Goal: Task Accomplishment & Management: Complete application form

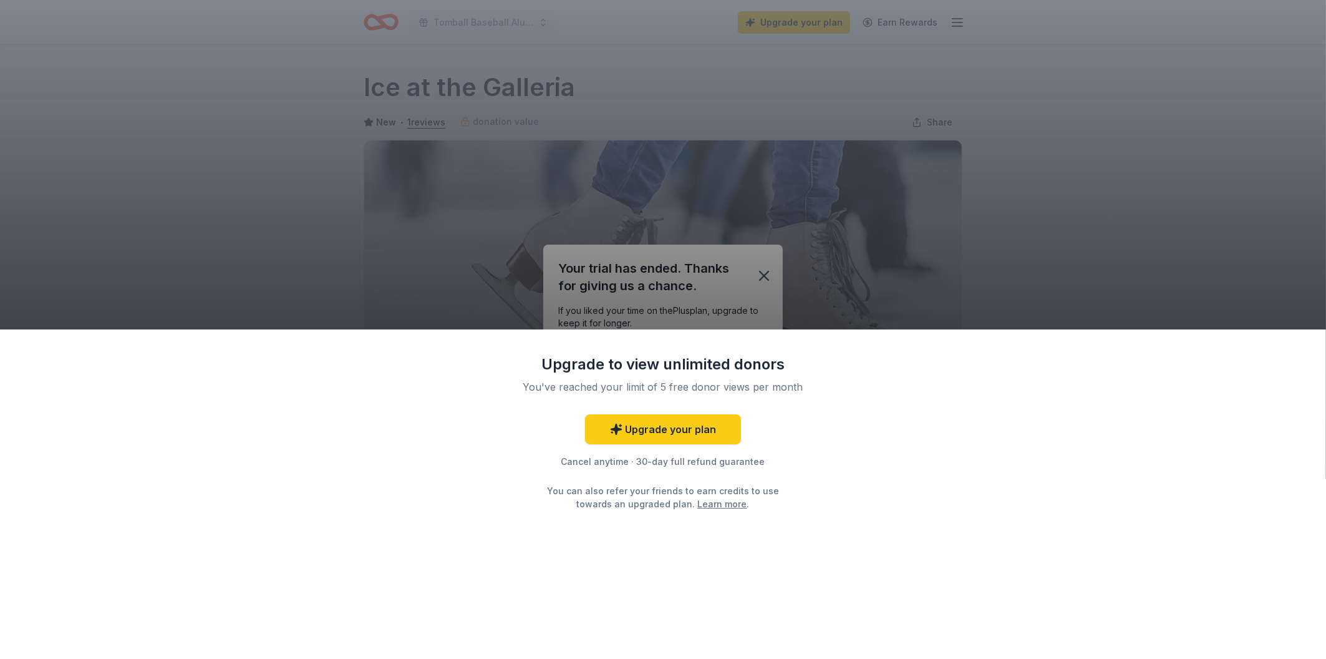
click at [762, 272] on div "Upgrade to view unlimited donors You've reached your limit of 5 free donor view…" at bounding box center [663, 329] width 1326 height 659
click at [760, 277] on div "Upgrade to view unlimited donors You've reached your limit of 5 free donor view…" at bounding box center [663, 329] width 1326 height 659
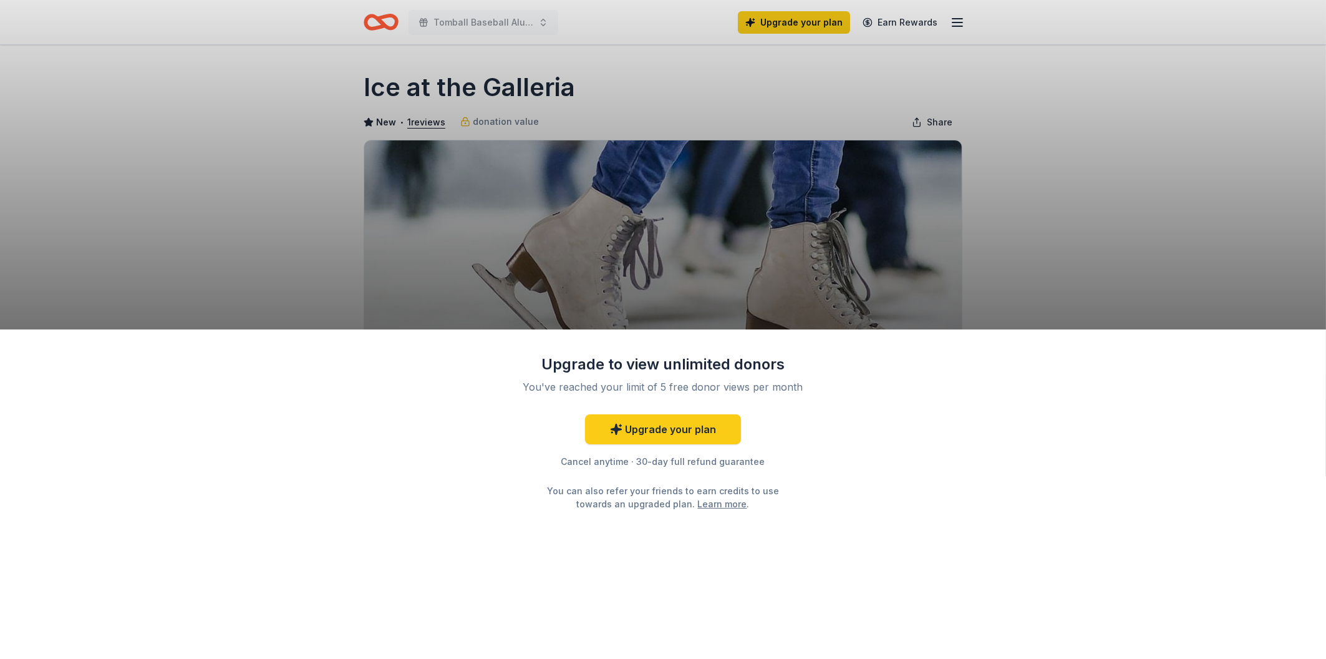
click at [968, 287] on div "Upgrade to view unlimited donors You've reached your limit of 5 free donor view…" at bounding box center [663, 329] width 1326 height 659
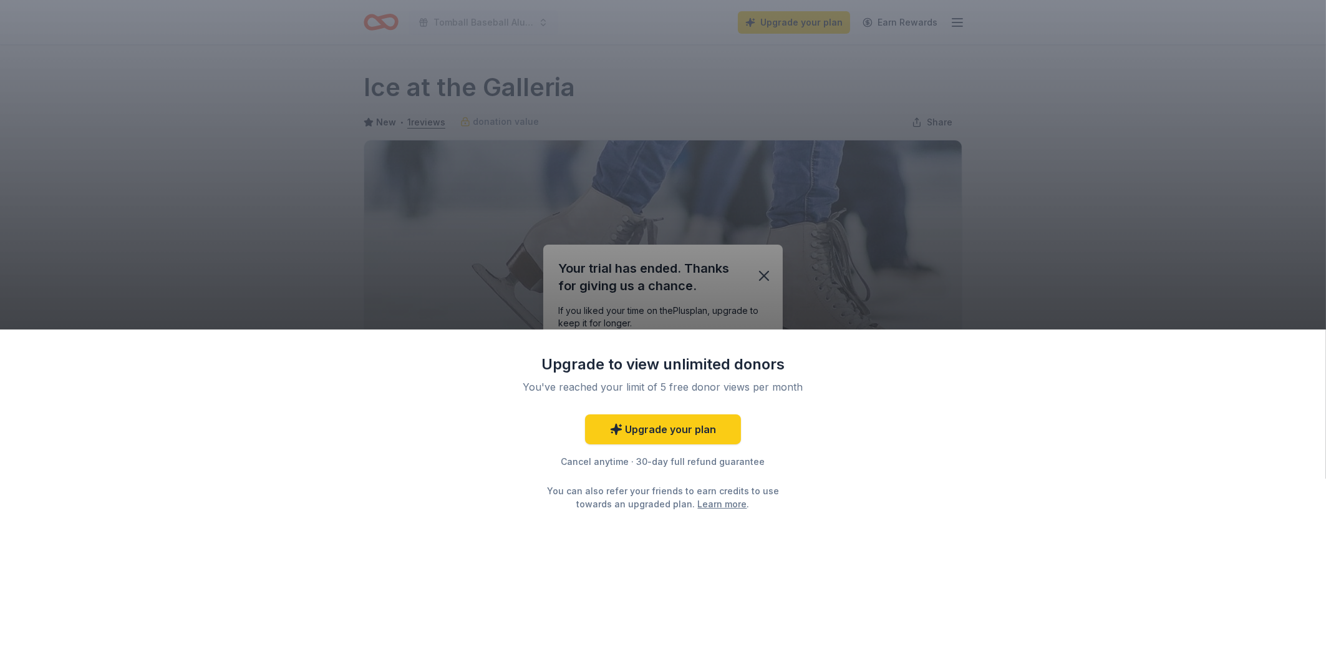
click at [974, 310] on div "Upgrade to view unlimited donors You've reached your limit of 5 free donor view…" at bounding box center [663, 329] width 1326 height 659
click at [766, 274] on div "Upgrade to view unlimited donors You've reached your limit of 5 free donor view…" at bounding box center [663, 329] width 1326 height 659
click at [707, 428] on link "Upgrade your plan" at bounding box center [663, 429] width 156 height 30
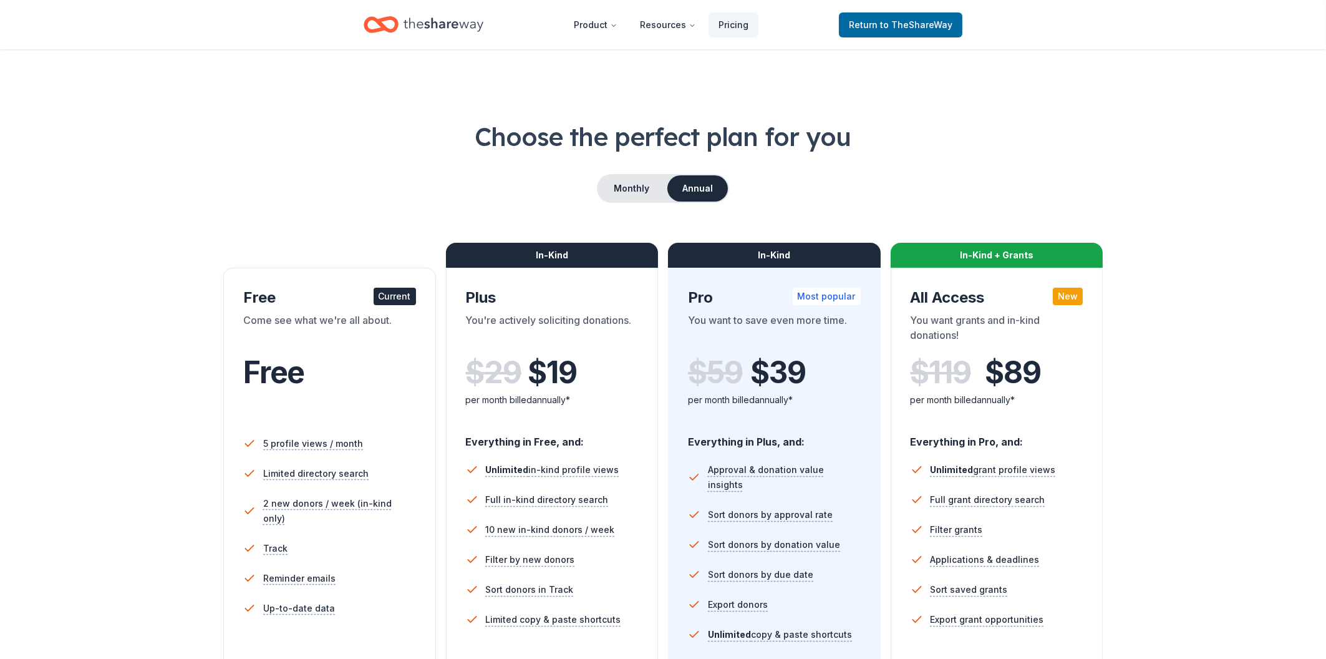
click at [454, 22] on icon "Home" at bounding box center [444, 24] width 80 height 14
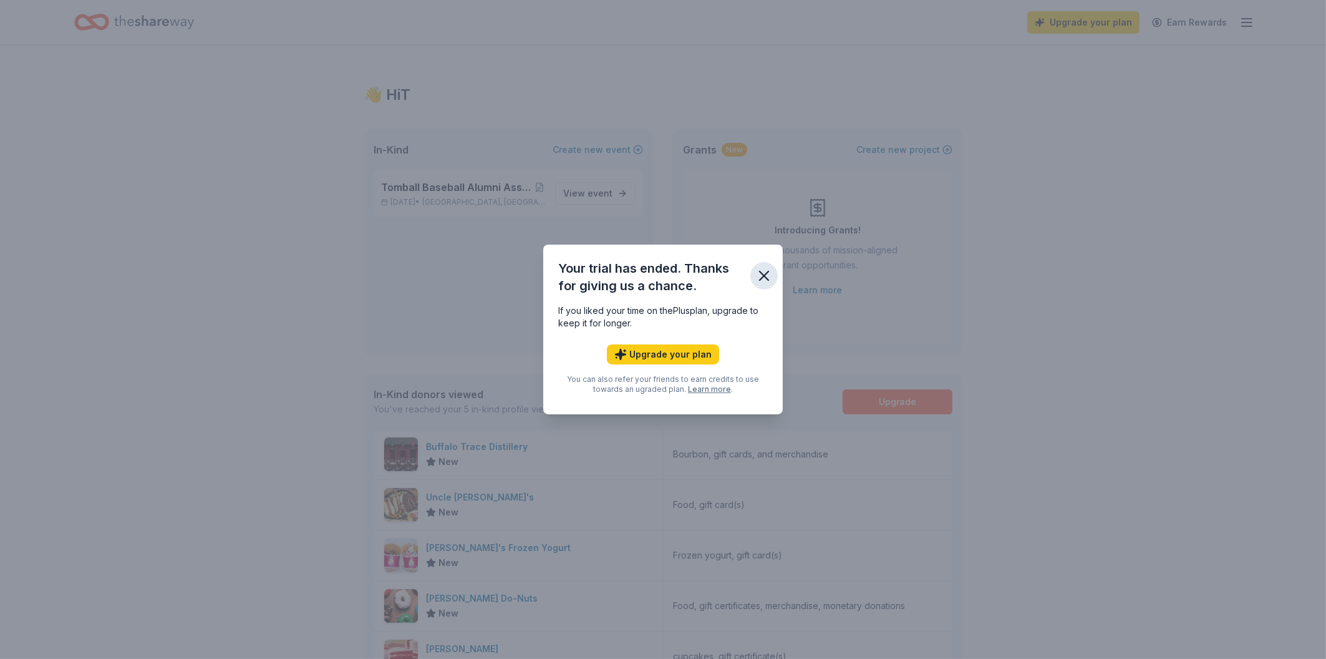
click at [763, 269] on icon "button" at bounding box center [763, 275] width 17 height 17
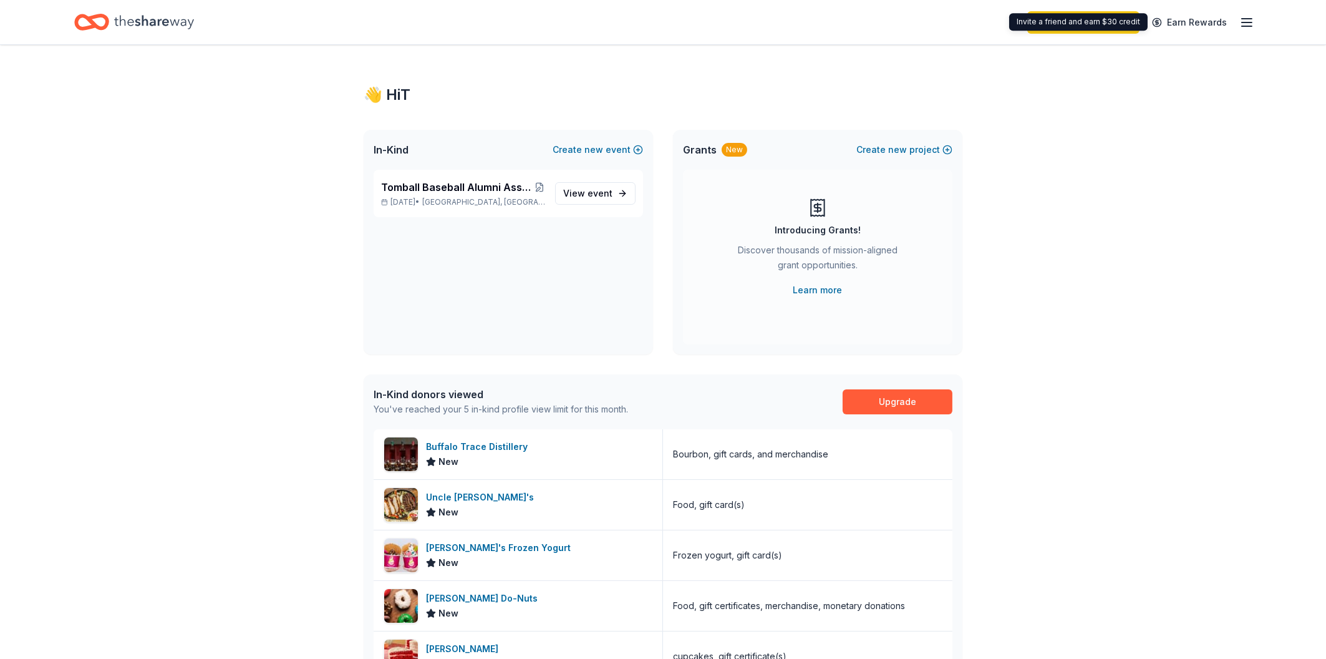
click at [1252, 22] on icon "button" at bounding box center [1246, 22] width 15 height 15
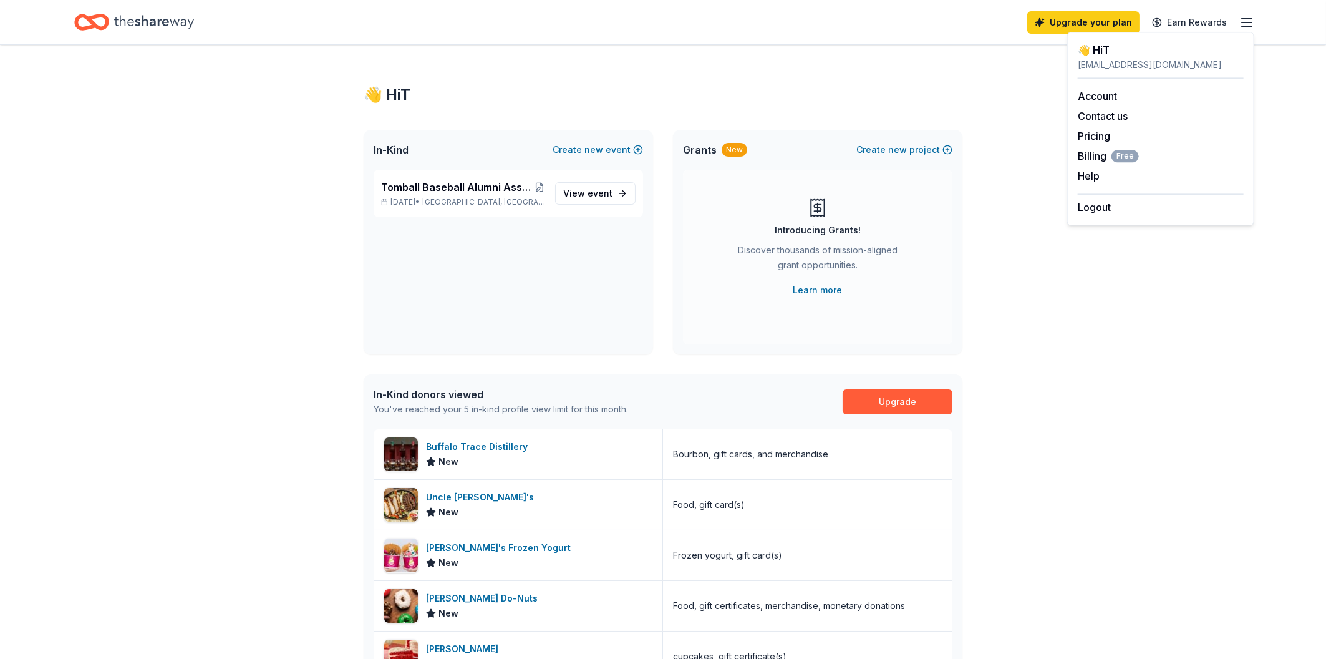
click at [1105, 56] on div "👋 Hi T" at bounding box center [1161, 49] width 166 height 15
click at [1103, 95] on link "Account" at bounding box center [1097, 96] width 39 height 12
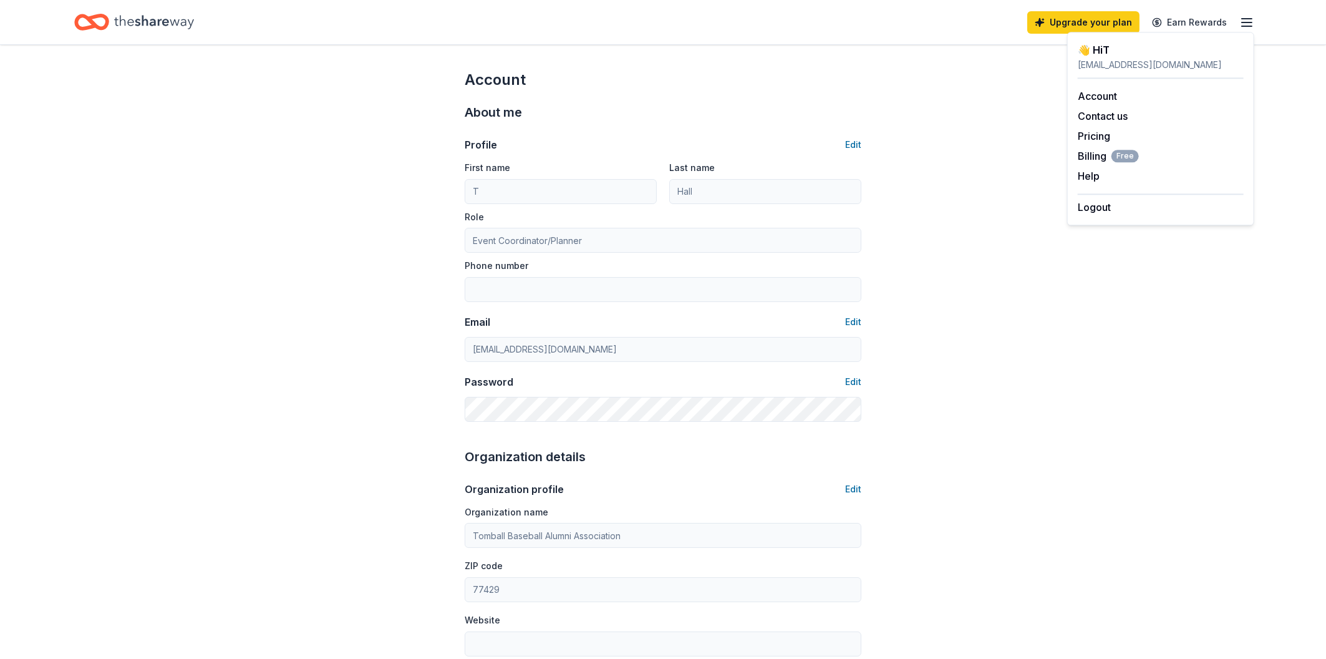
click at [1017, 73] on div "Account About me Profile Edit First name T Last name Hall Role Event Coordinato…" at bounding box center [663, 601] width 1326 height 1113
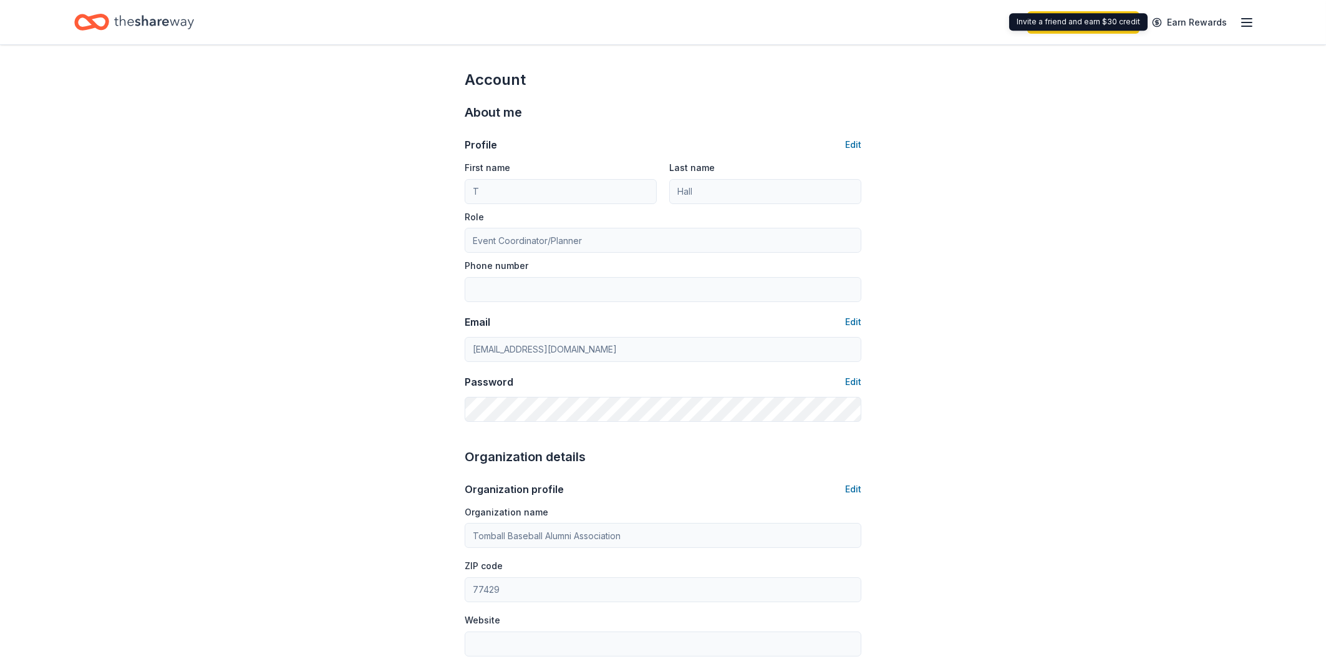
click at [1236, 17] on div "Upgrade your plan Earn Rewards" at bounding box center [1140, 21] width 227 height 29
click at [1243, 18] on icon "button" at bounding box center [1246, 22] width 15 height 15
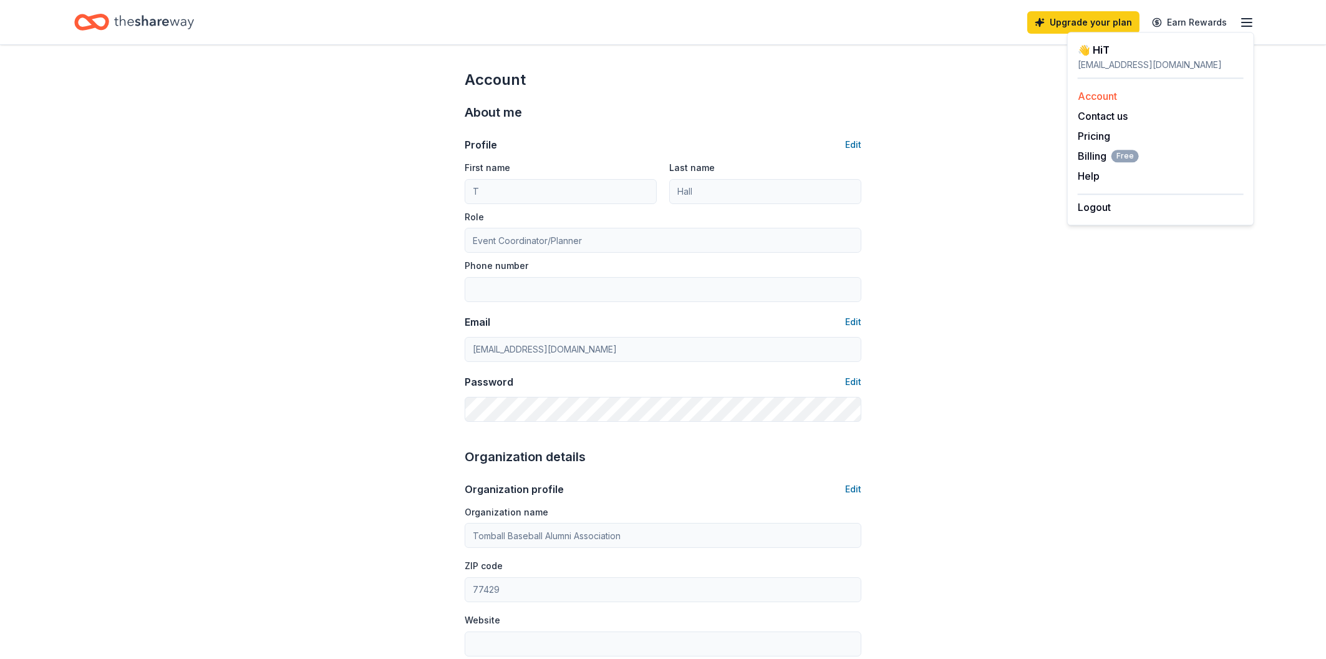
click at [1102, 102] on div "Account" at bounding box center [1161, 96] width 166 height 15
click at [186, 49] on div "Account About me Profile Edit First name T Last name Hall Role Event Coordinato…" at bounding box center [663, 601] width 1326 height 1113
click at [1259, 22] on div "Upgrade your plan Earn Rewards" at bounding box center [662, 22] width 1277 height 44
click at [1252, 23] on icon "button" at bounding box center [1246, 22] width 15 height 15
click at [1088, 67] on div "tmrvt@yahoo.com" at bounding box center [1161, 64] width 166 height 15
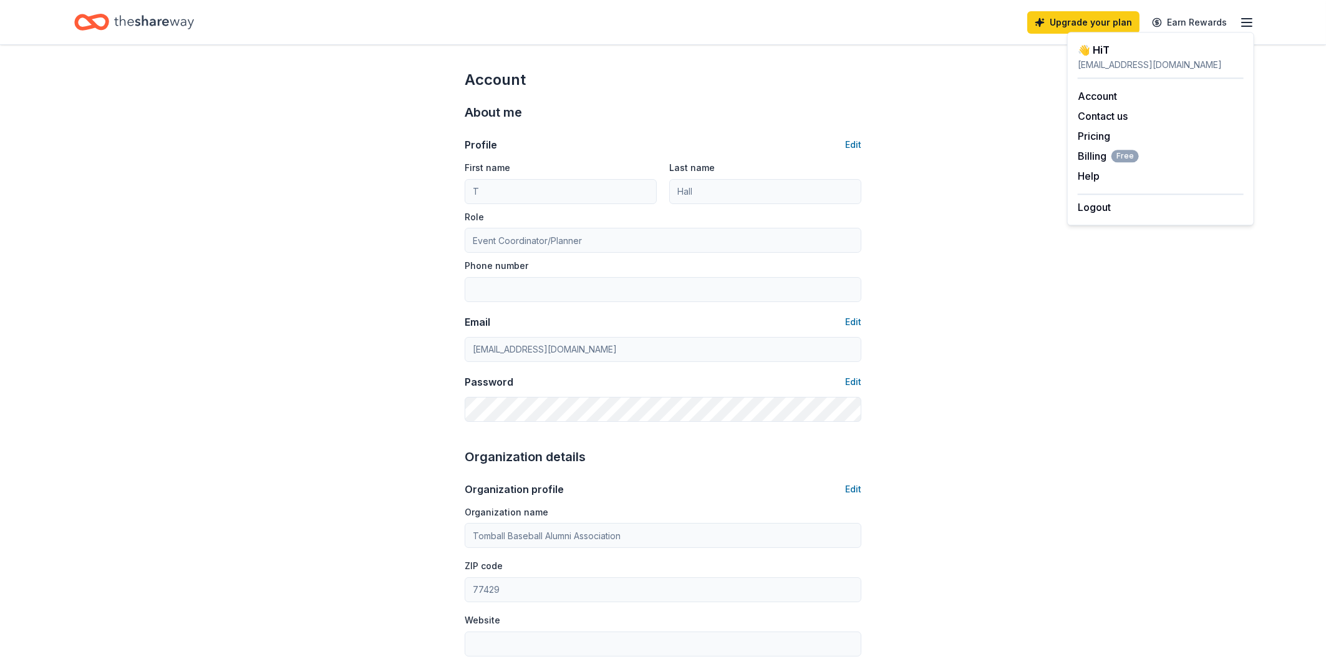
click at [1115, 67] on div "tmrvt@yahoo.com" at bounding box center [1161, 64] width 166 height 15
click at [697, 88] on div "Account" at bounding box center [663, 80] width 397 height 20
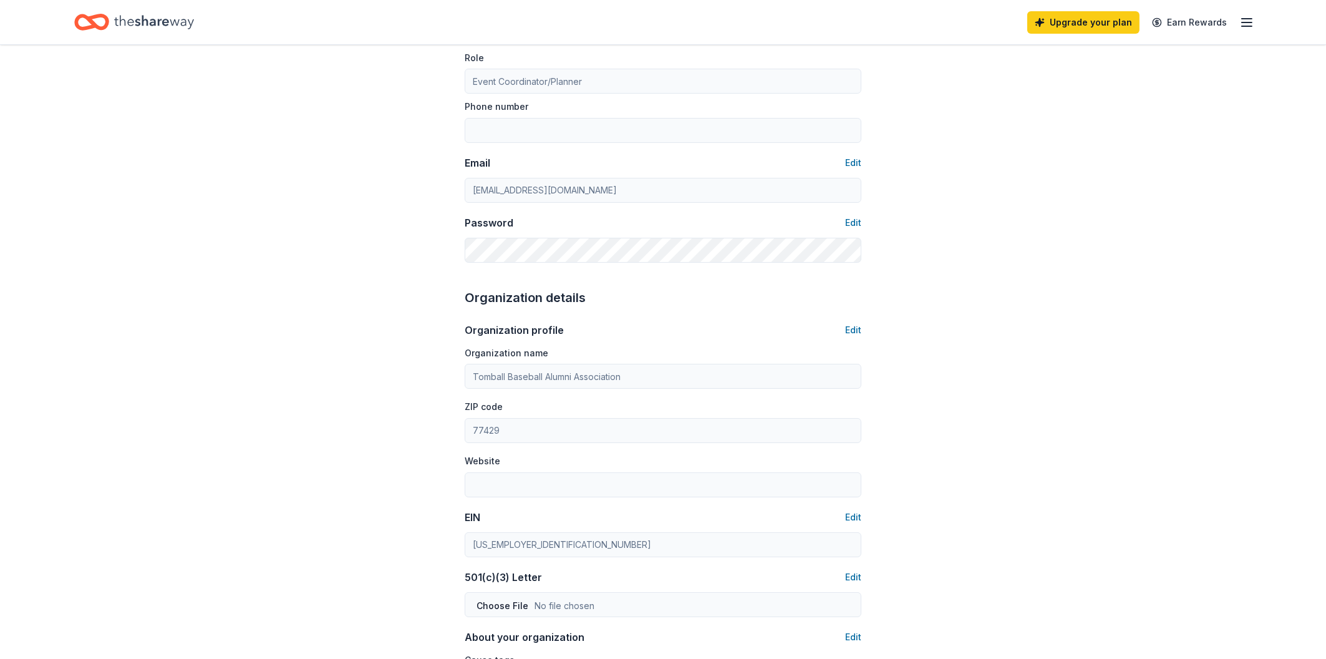
scroll to position [56, 0]
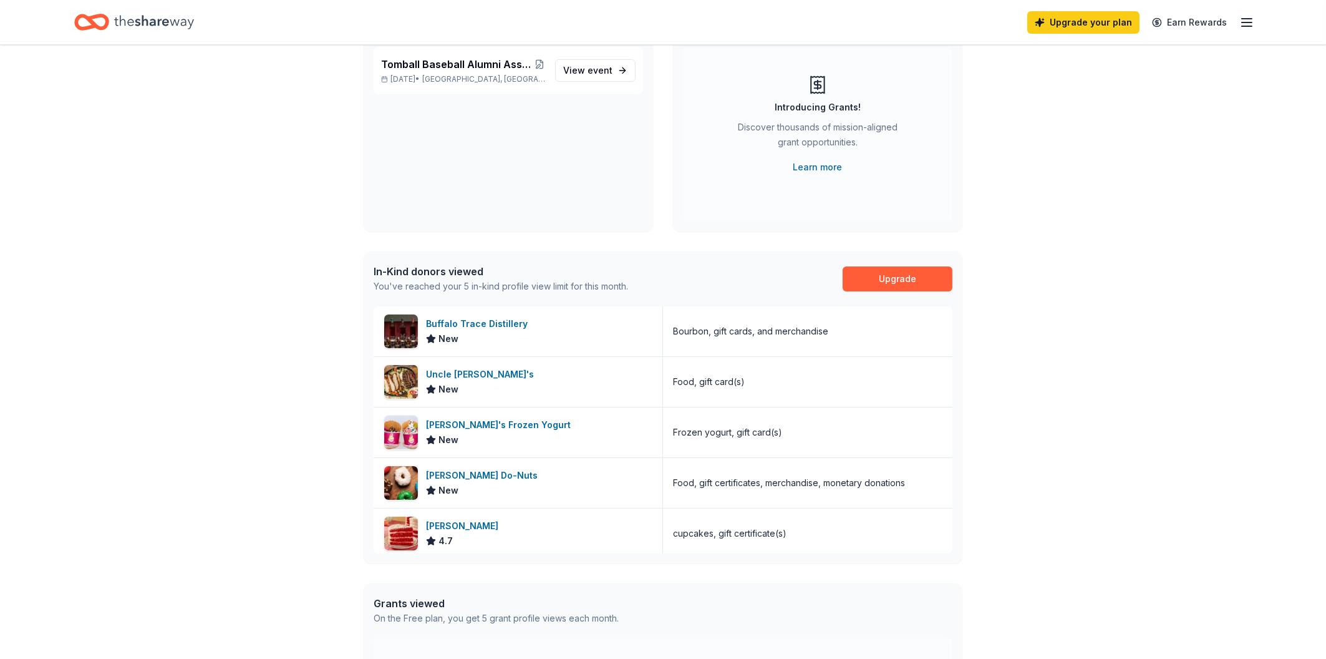
scroll to position [200, 0]
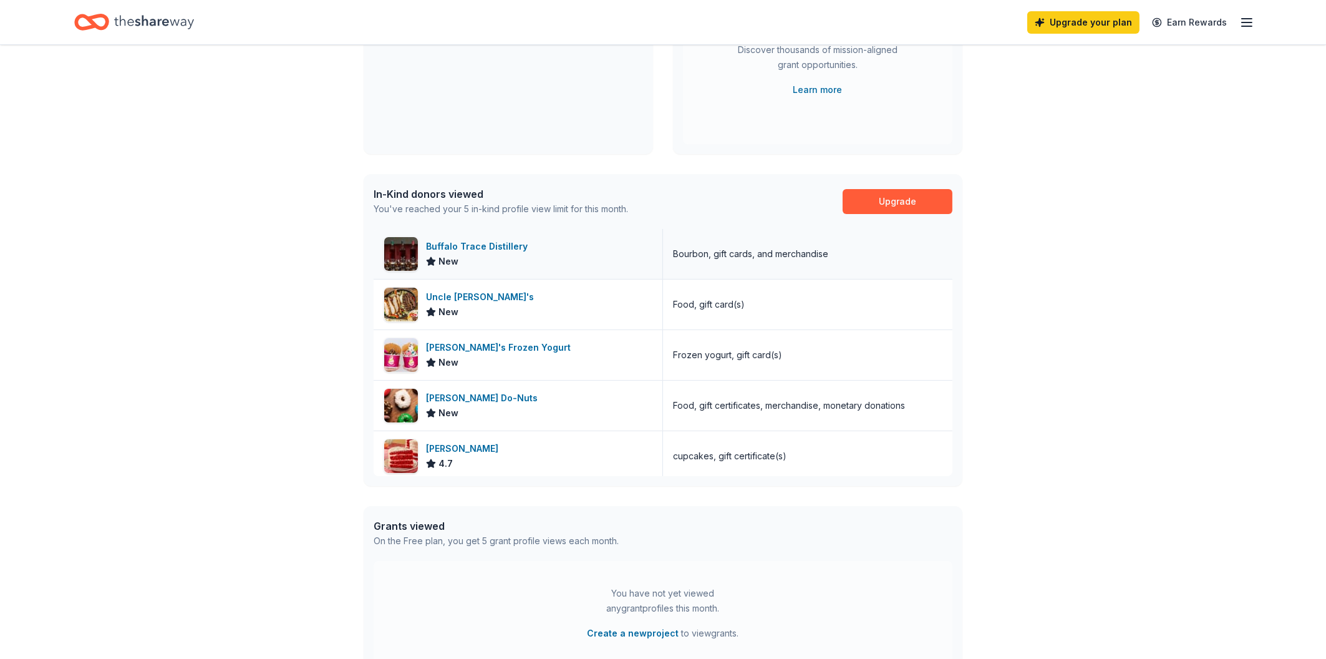
click at [486, 247] on div "Buffalo Trace Distillery" at bounding box center [479, 246] width 107 height 15
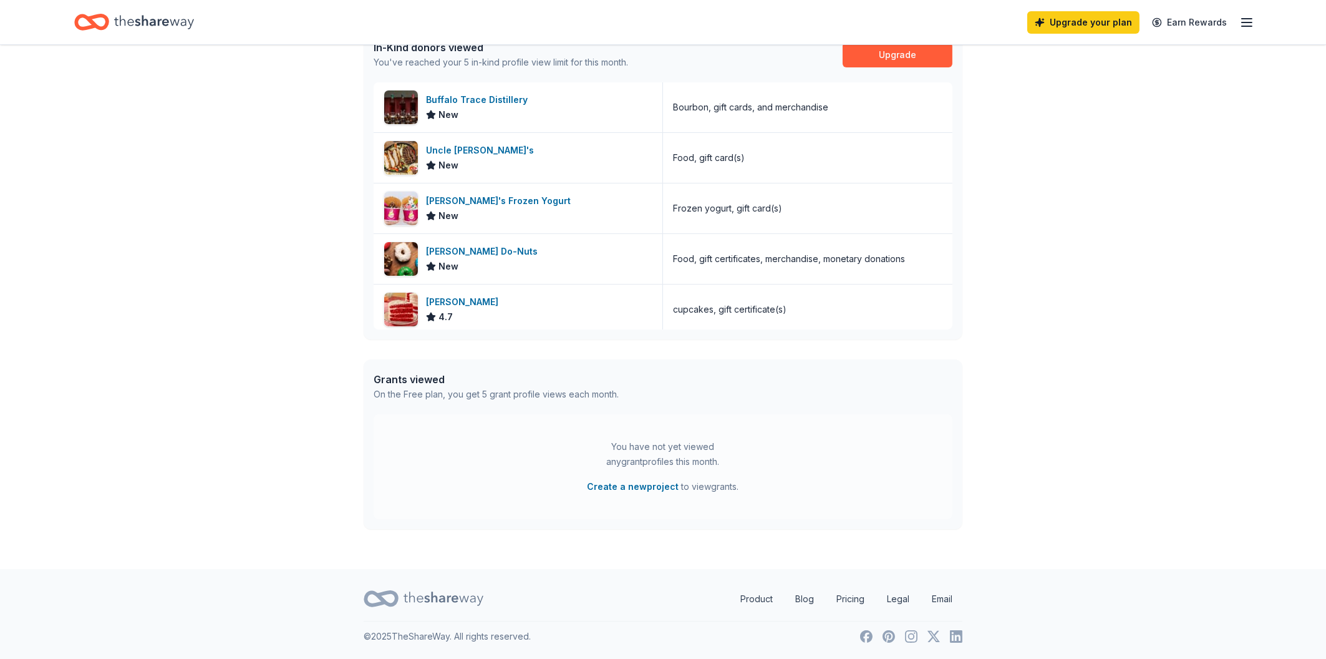
scroll to position [4, 0]
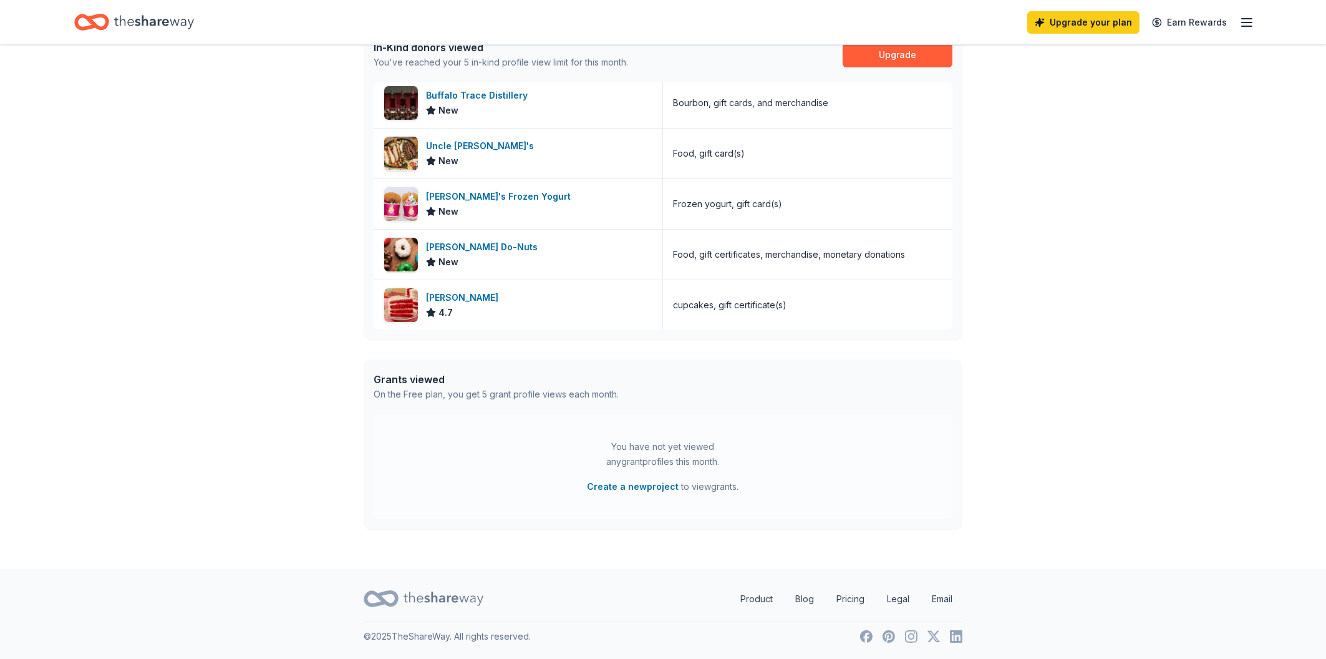
drag, startPoint x: 948, startPoint y: 322, endPoint x: 949, endPoint y: 314, distance: 8.1
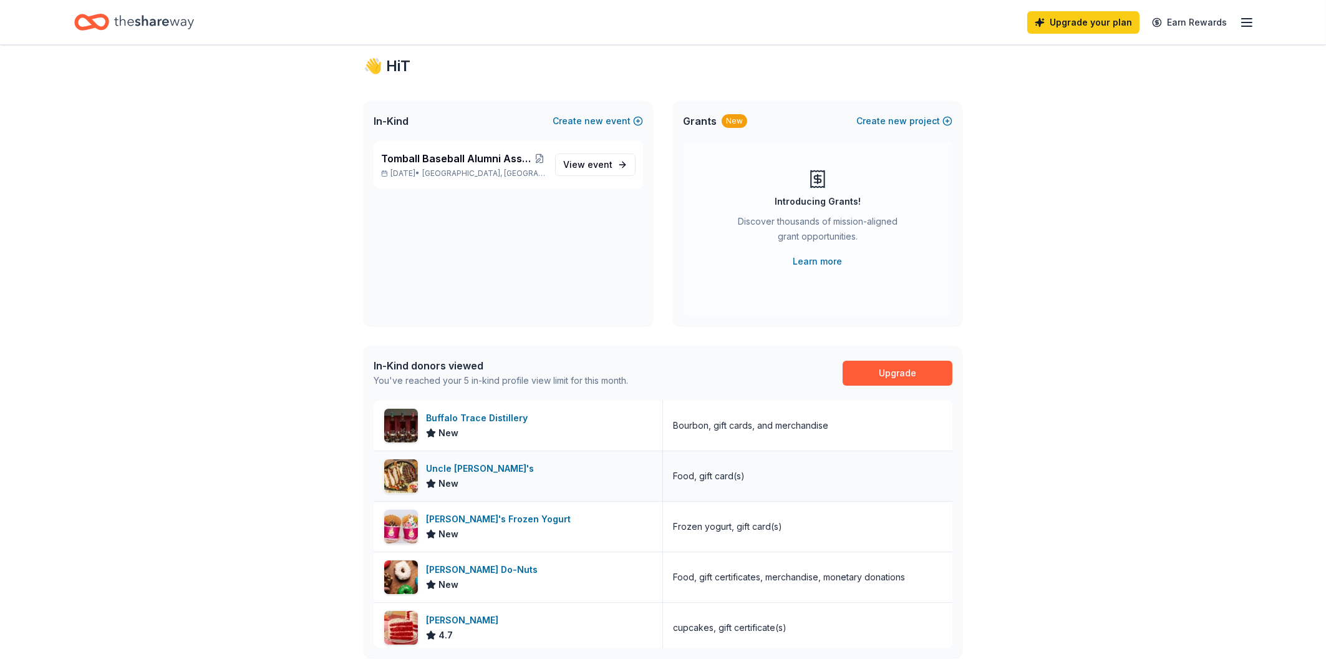
scroll to position [0, 0]
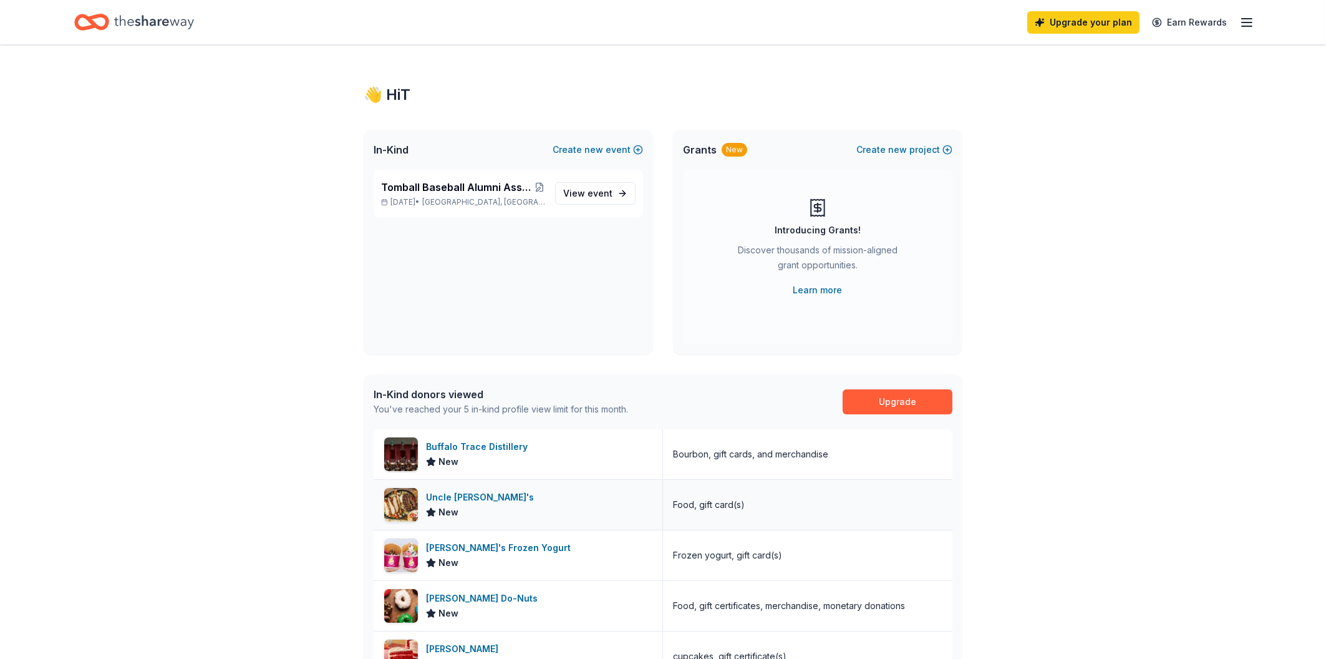
click at [460, 499] on div "Uncle Julio's" at bounding box center [482, 497] width 113 height 15
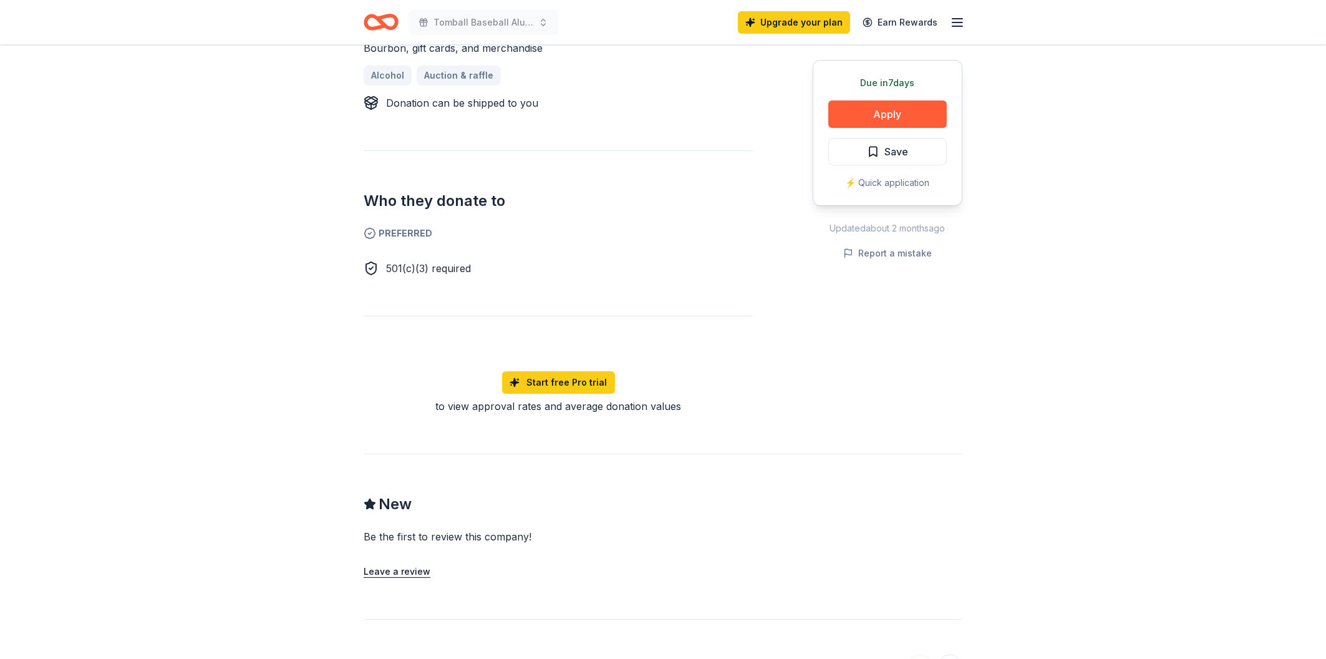
scroll to position [401, 0]
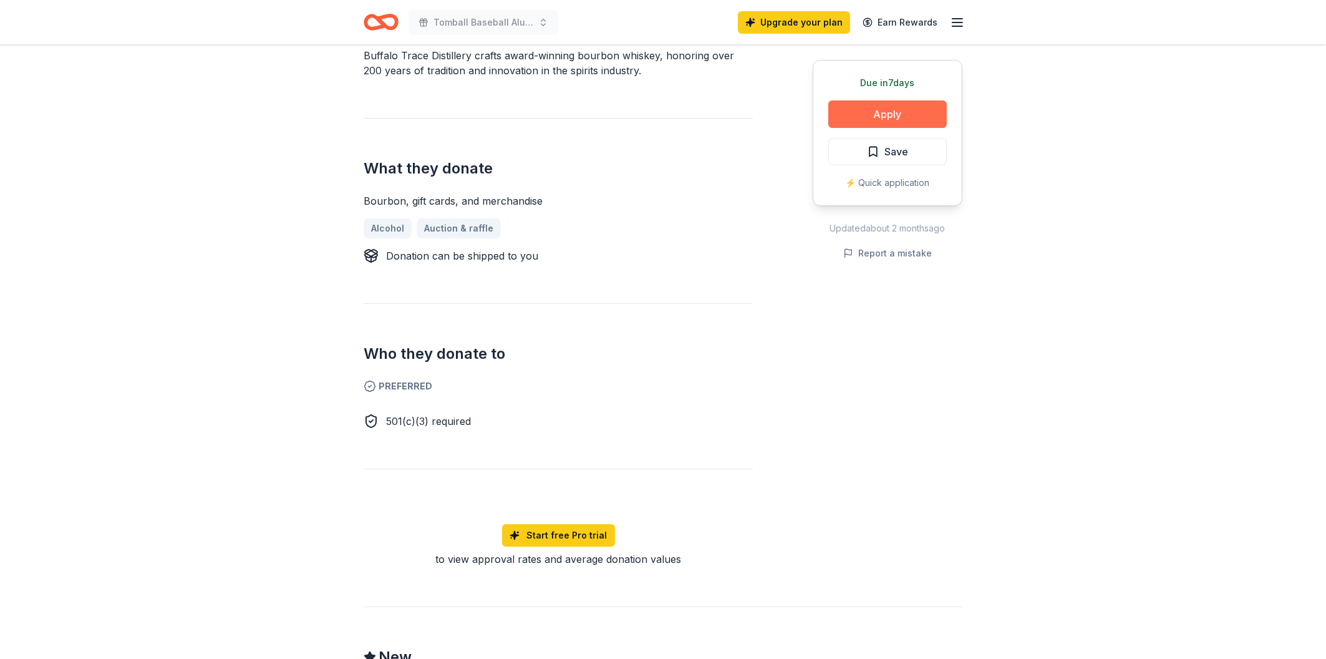
click at [876, 113] on button "Apply" at bounding box center [887, 113] width 119 height 27
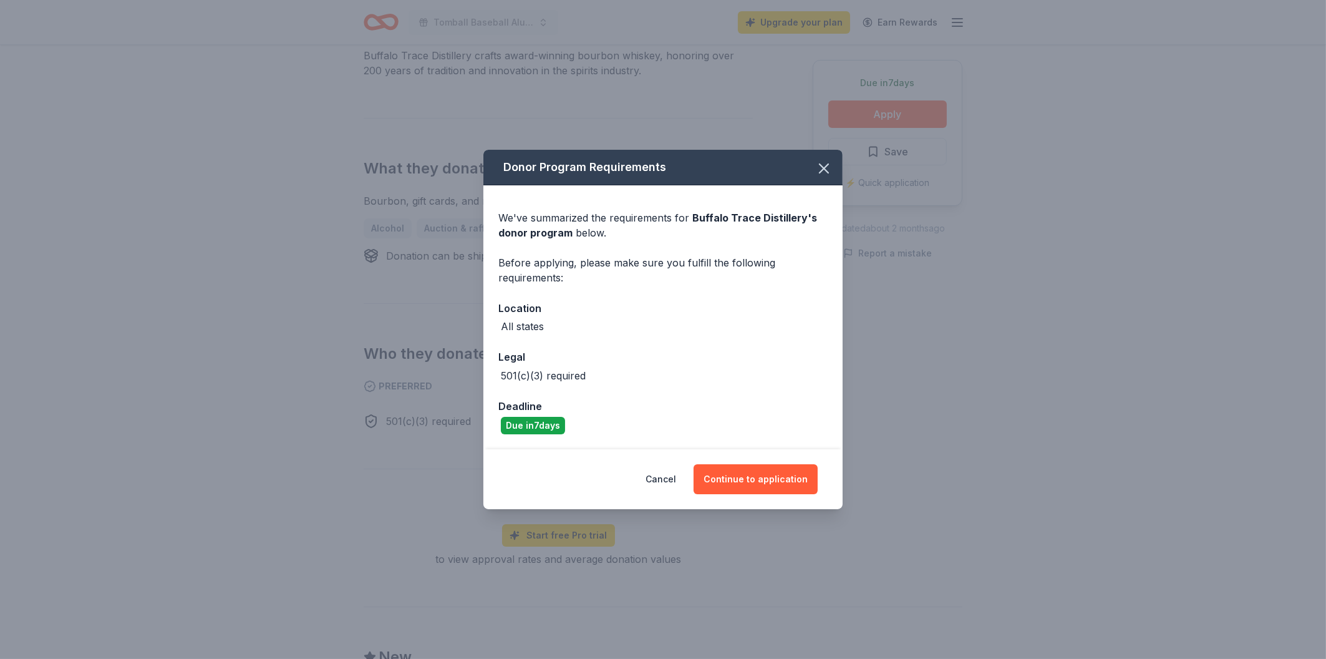
click at [541, 427] on div "Due in 7 days" at bounding box center [533, 425] width 64 height 17
click at [723, 475] on button "Continue to application" at bounding box center [756, 479] width 124 height 30
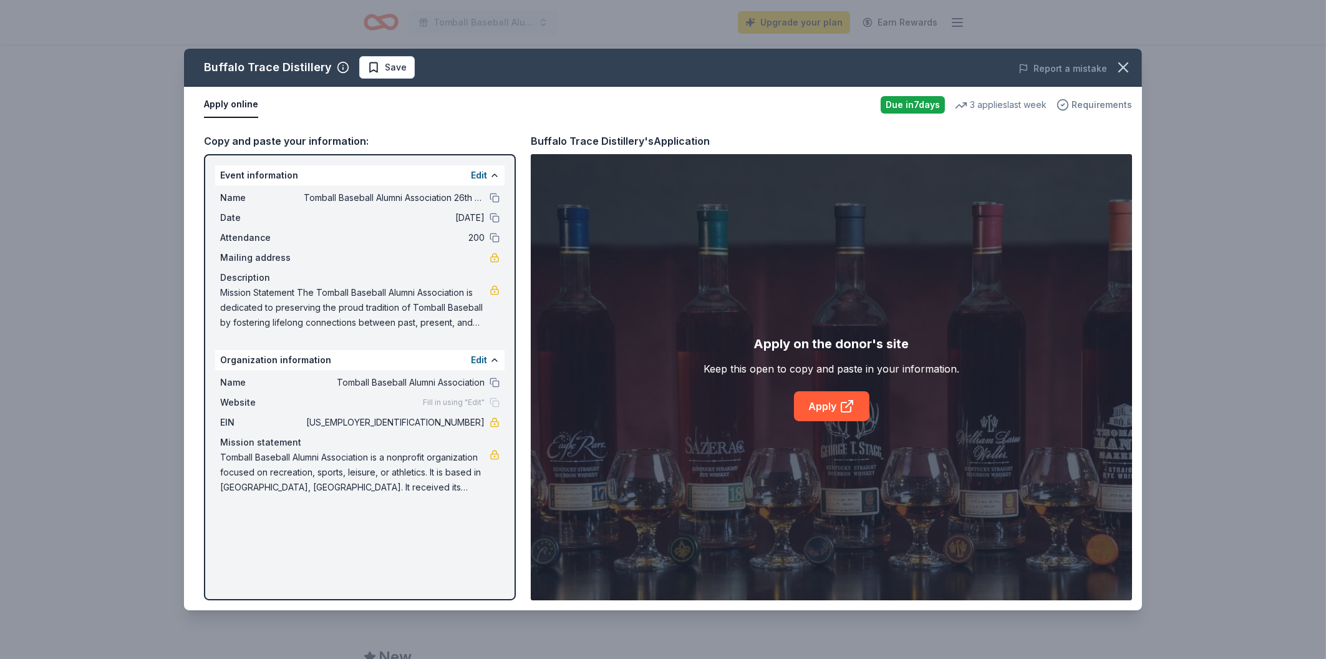
click at [1094, 106] on span "Requirements" at bounding box center [1102, 104] width 60 height 15
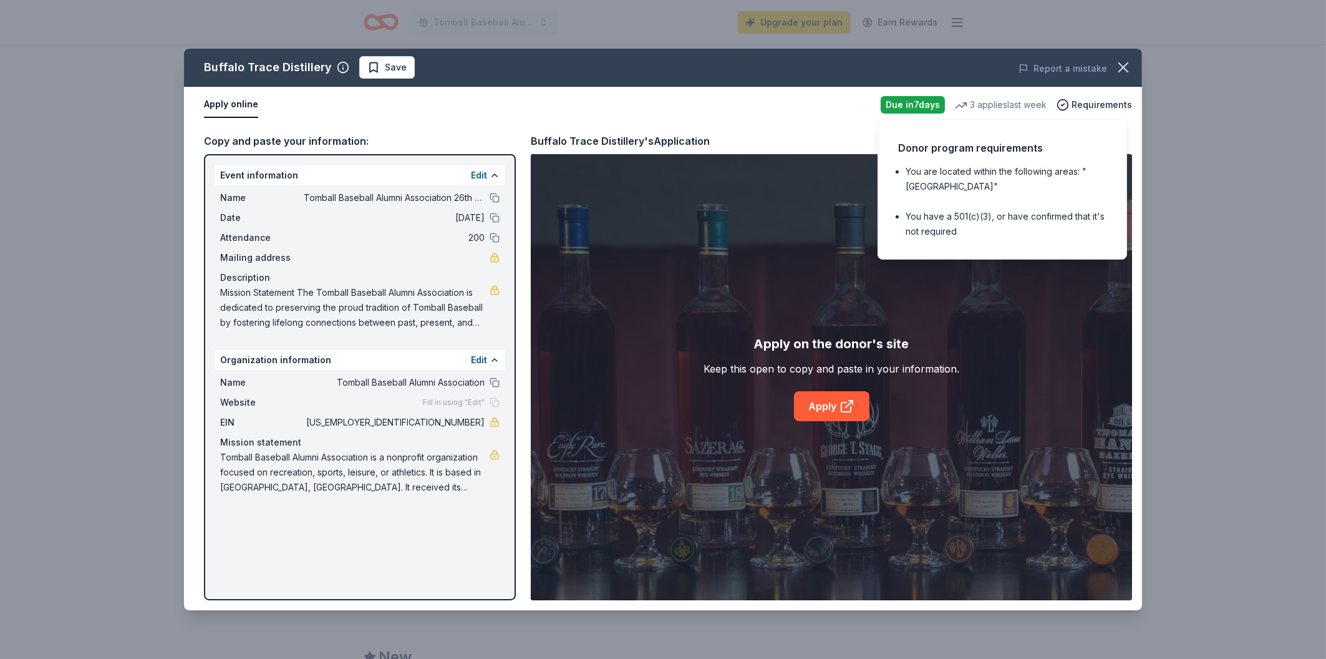
click at [994, 202] on ul "You are located within the following areas: "USA" You have a 501(c)(3), or have…" at bounding box center [1002, 201] width 208 height 75
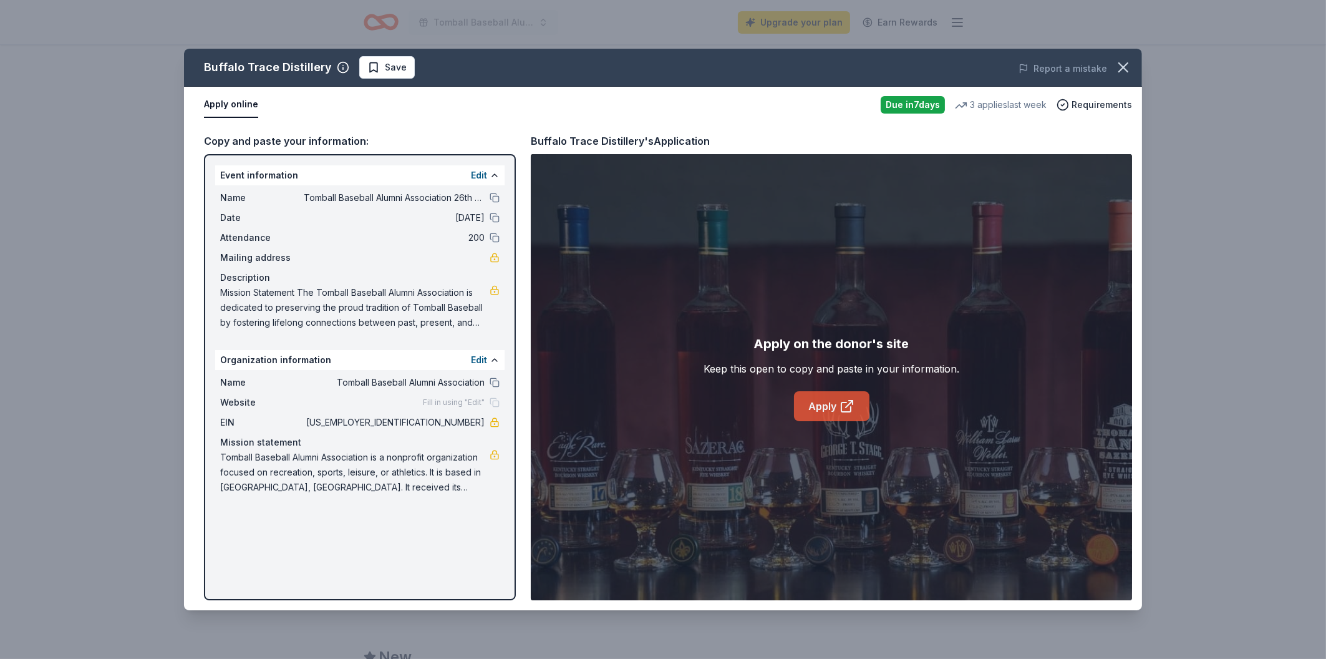
click at [813, 406] on link "Apply" at bounding box center [831, 406] width 75 height 30
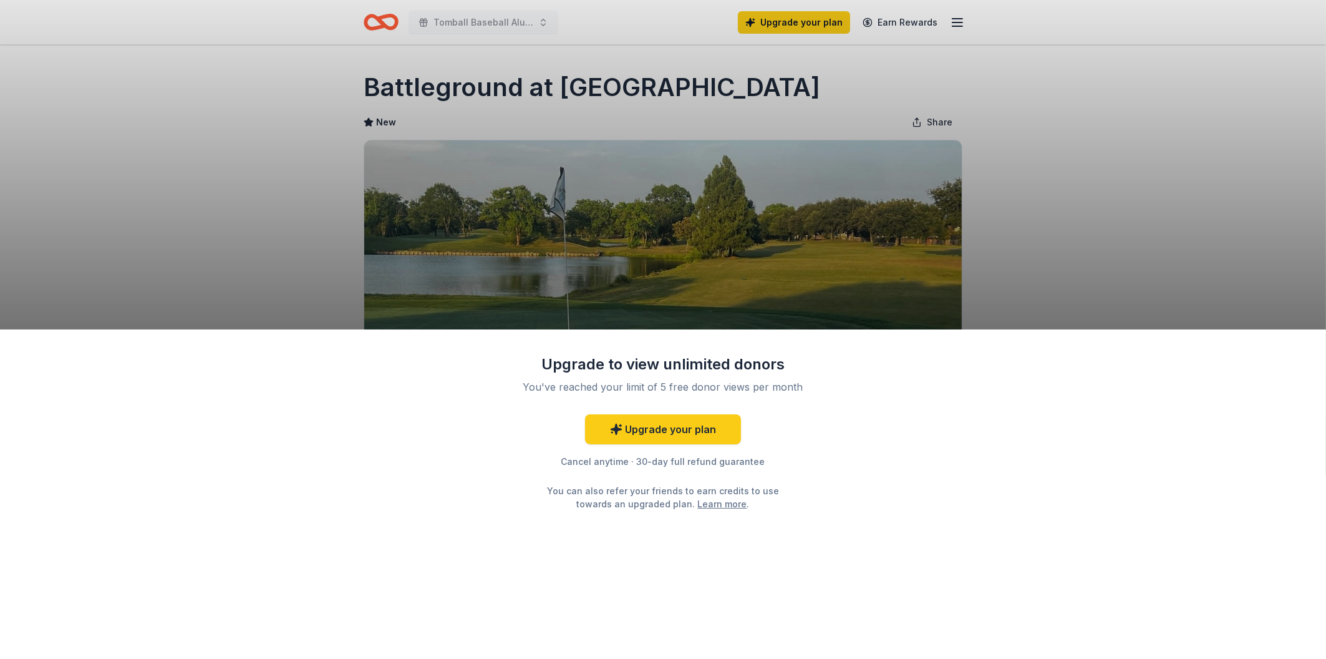
click at [879, 458] on div "Upgrade to view unlimited donors You've reached your limit of 5 free donor view…" at bounding box center [663, 493] width 1326 height 329
click at [984, 281] on div "Upgrade to view unlimited donors You've reached your limit of 5 free donor view…" at bounding box center [663, 329] width 1326 height 659
click at [939, 269] on div "Upgrade to view unlimited donors You've reached your limit of 5 free donor view…" at bounding box center [663, 329] width 1326 height 659
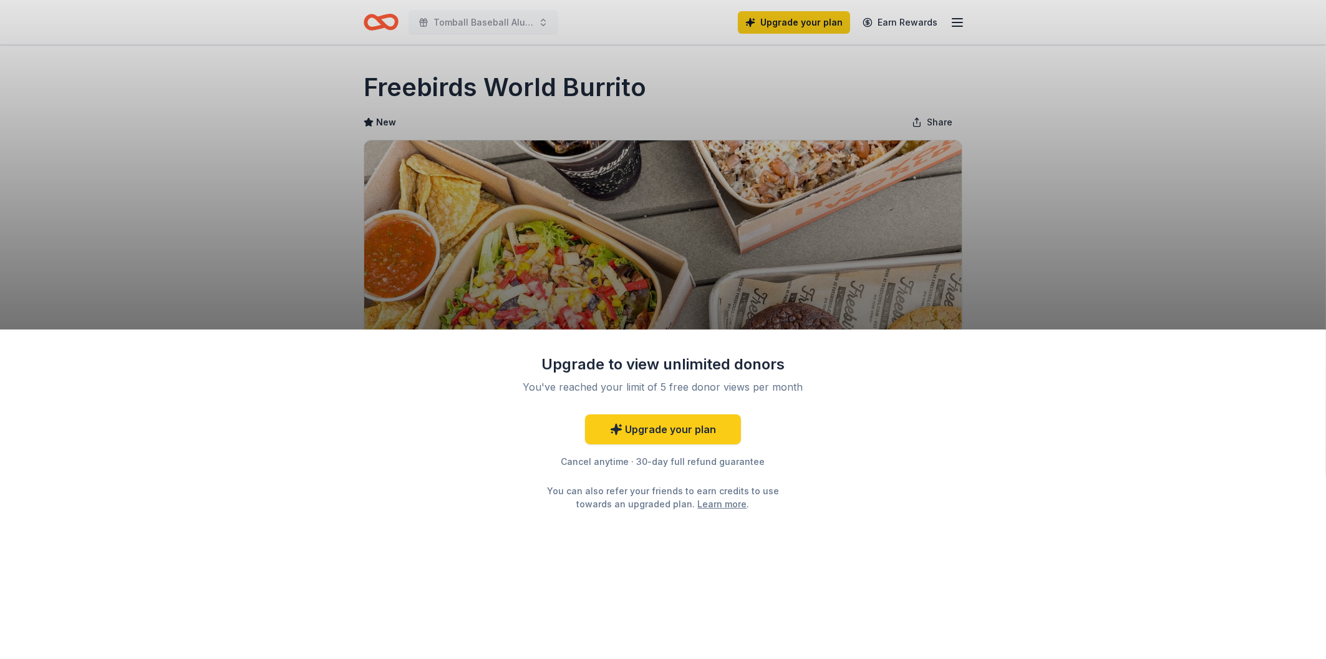
drag, startPoint x: 583, startPoint y: 311, endPoint x: 581, endPoint y: 304, distance: 7.6
click at [583, 311] on div "Upgrade to view unlimited donors You've reached your limit of 5 free donor view…" at bounding box center [663, 329] width 1326 height 659
